Goal: Task Accomplishment & Management: Manage account settings

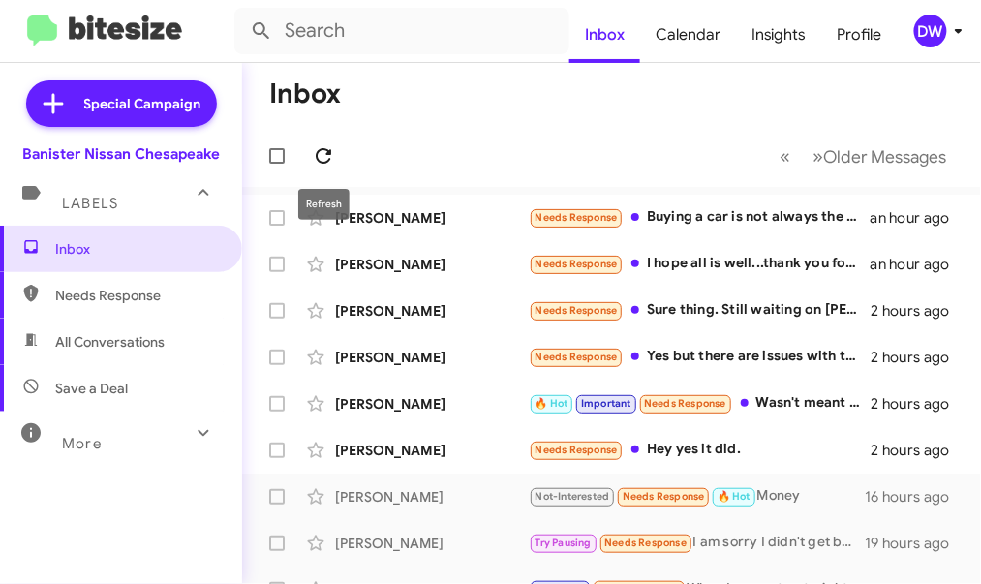
click at [323, 159] on icon at bounding box center [323, 155] width 23 height 23
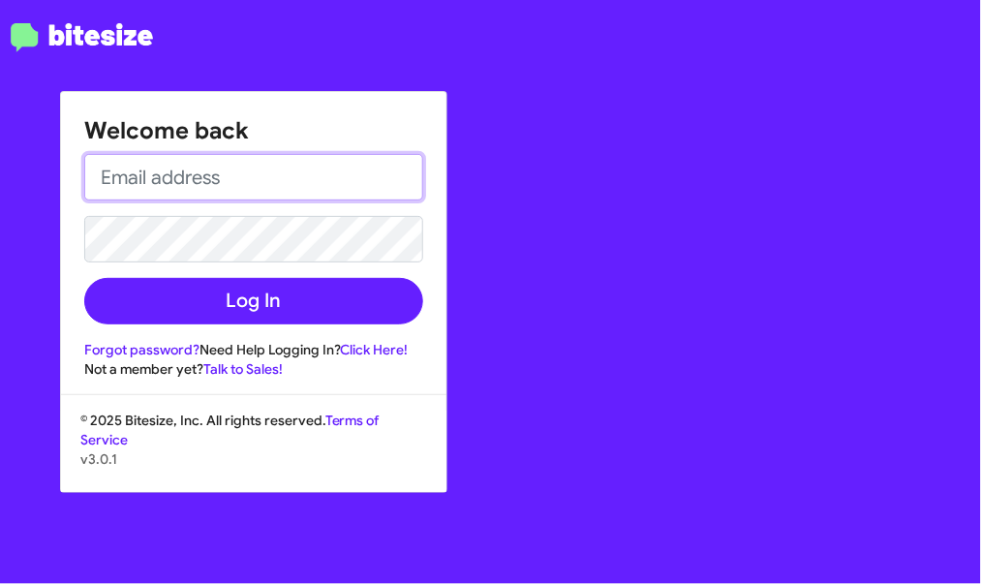
click at [187, 197] on input "email" at bounding box center [253, 177] width 339 height 46
type input "[EMAIL_ADDRESS][PERSON_NAME][DOMAIN_NAME]"
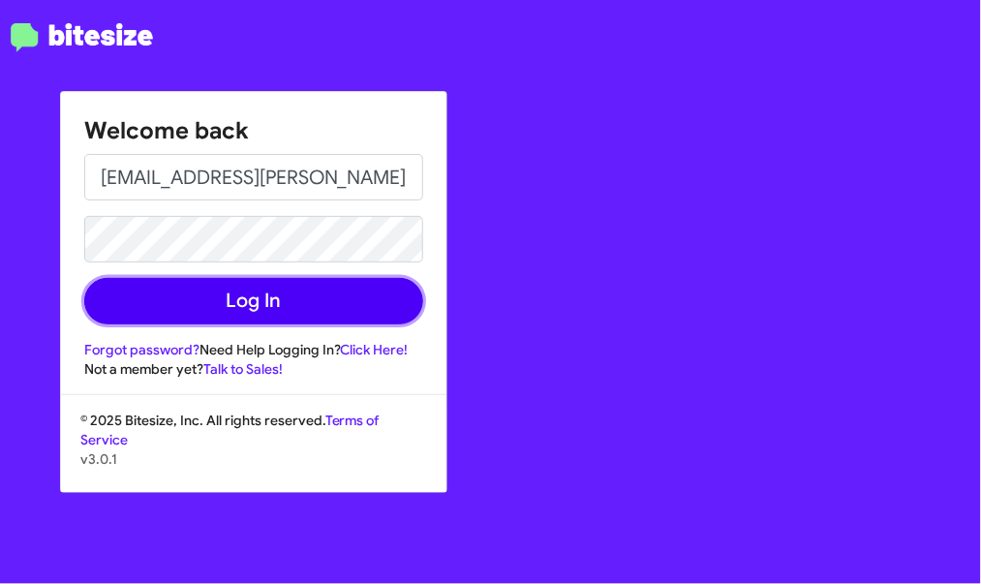
click at [225, 278] on button "Log In" at bounding box center [253, 301] width 339 height 46
